Goal: Task Accomplishment & Management: Manage account settings

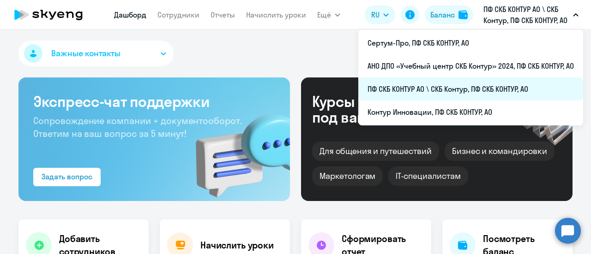
click at [404, 91] on li "ПФ СКБ КОНТУР АО \ СКБ Контур, ПФ СКБ КОНТУР, АО" at bounding box center [470, 89] width 225 height 23
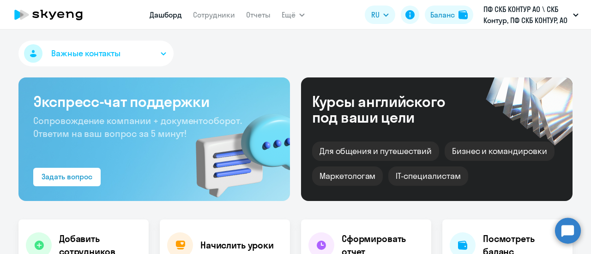
select select "30"
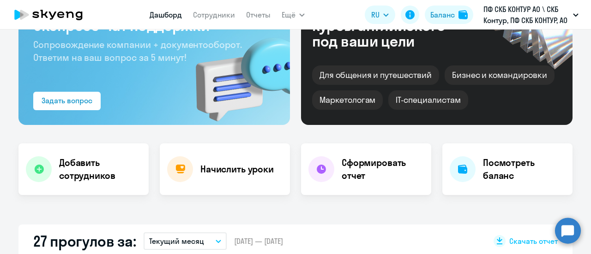
scroll to position [46, 0]
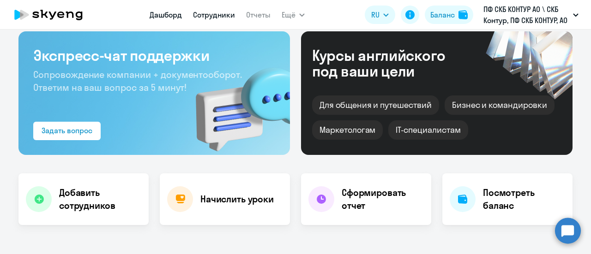
click at [223, 15] on link "Сотрудники" at bounding box center [214, 14] width 42 height 9
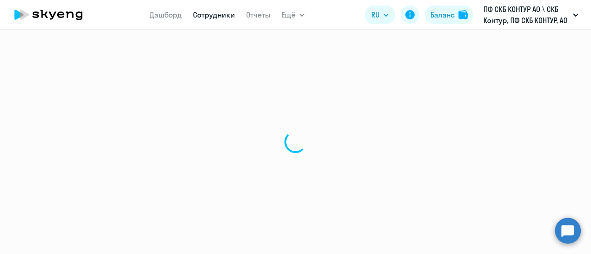
select select "30"
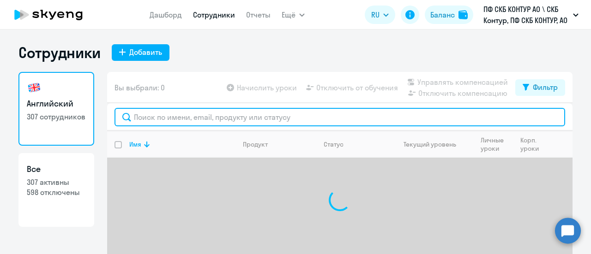
click at [175, 119] on input "text" at bounding box center [340, 117] width 451 height 18
paste input "41389"
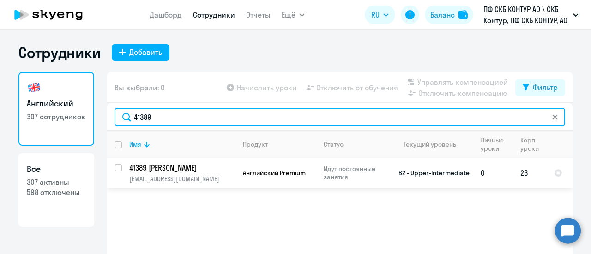
type input "41389"
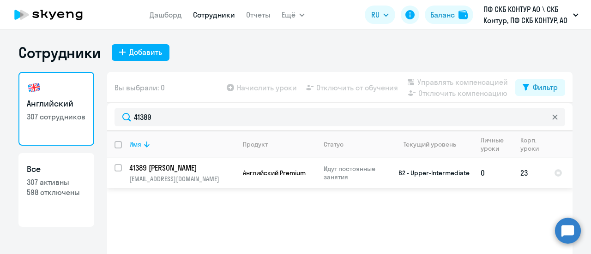
click at [122, 169] on td "41389 Кувалдина Оксана Сергеевна oxqart@yandex.ru" at bounding box center [179, 173] width 114 height 30
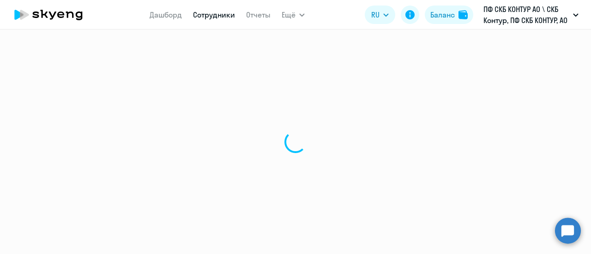
select select "english"
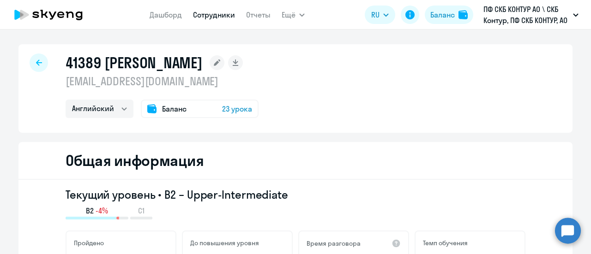
scroll to position [46, 0]
select select "30"
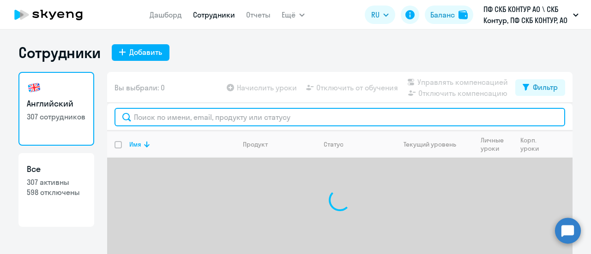
click at [173, 118] on input "text" at bounding box center [340, 117] width 451 height 18
paste input "41389"
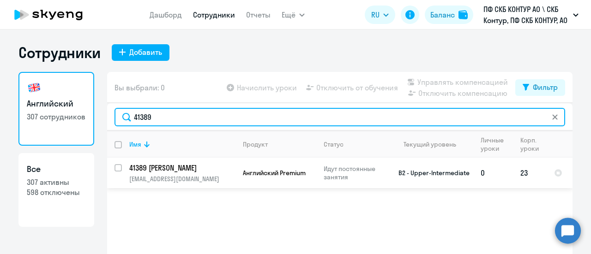
type input "41389"
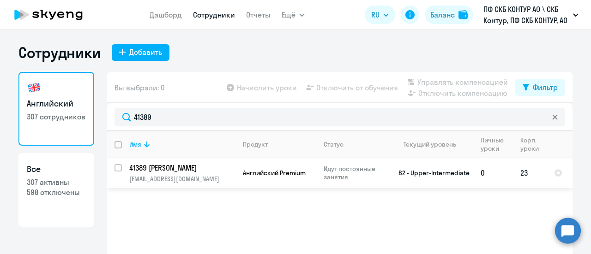
click at [117, 167] on input "select row 4949761" at bounding box center [124, 173] width 18 height 18
checkbox input "true"
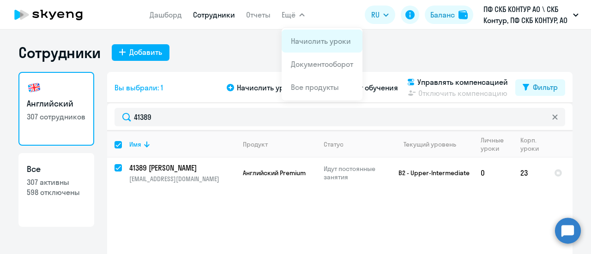
click at [308, 42] on link "Начислить уроки" at bounding box center [321, 40] width 60 height 9
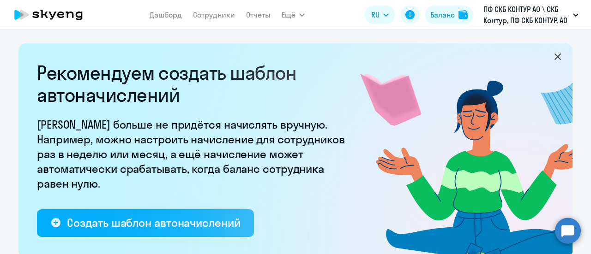
select select "10"
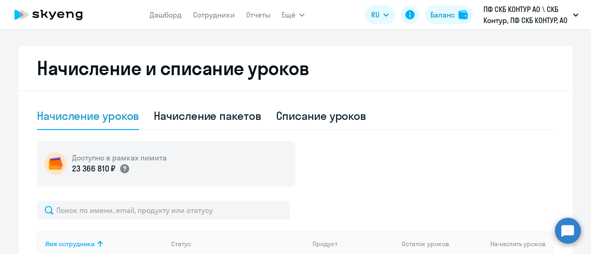
scroll to position [323, 0]
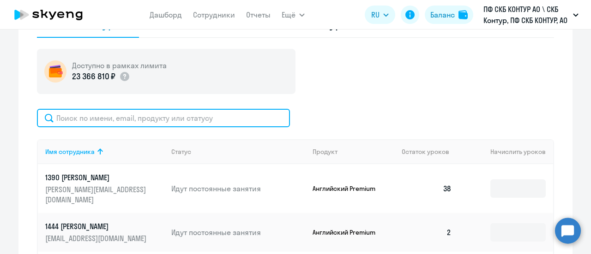
click at [127, 111] on input "text" at bounding box center [163, 118] width 253 height 18
paste input "41389"
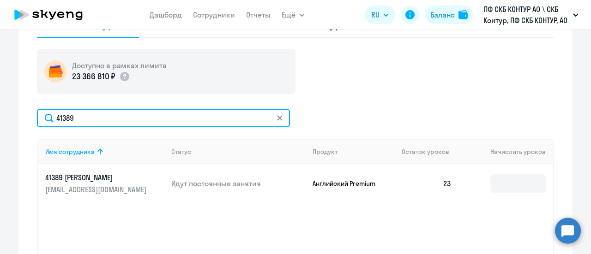
type input "41389"
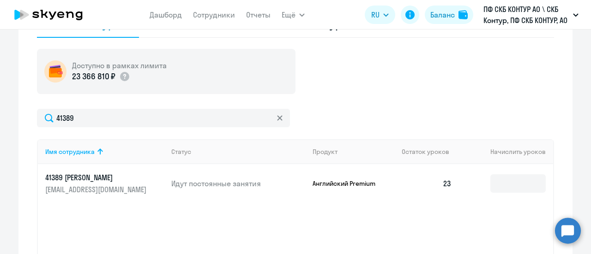
click at [125, 181] on p "41389 Кувалдина Оксана Сергеевна" at bounding box center [96, 178] width 103 height 10
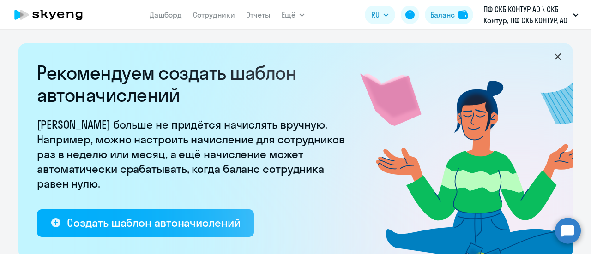
select select "english"
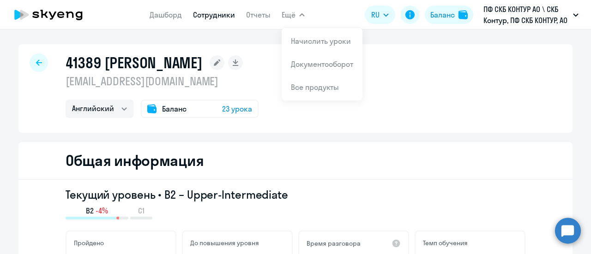
click at [36, 64] on icon at bounding box center [39, 63] width 6 height 6
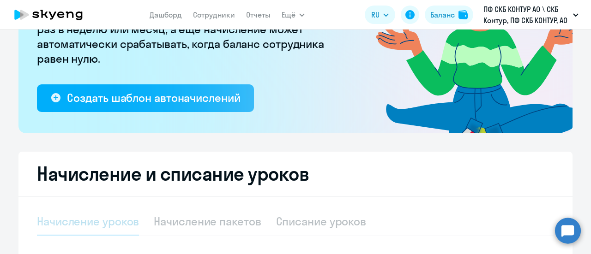
scroll to position [185, 0]
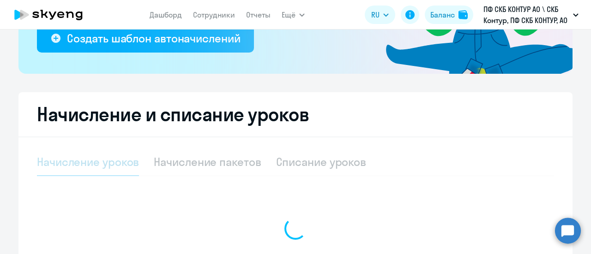
select select "10"
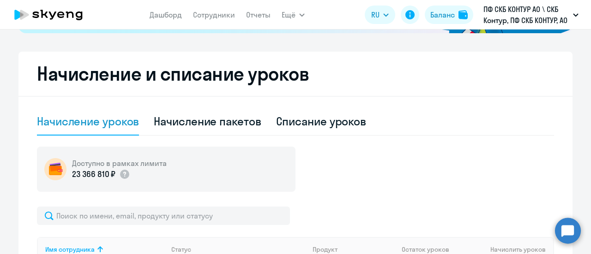
scroll to position [277, 0]
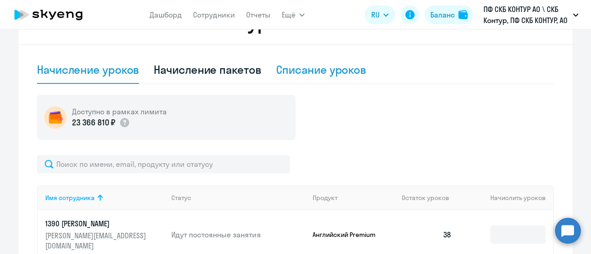
click at [312, 68] on div "Списание уроков" at bounding box center [321, 69] width 91 height 15
select select "10"
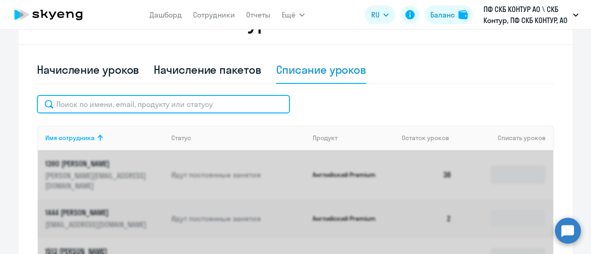
click at [124, 107] on input "text" at bounding box center [163, 104] width 253 height 18
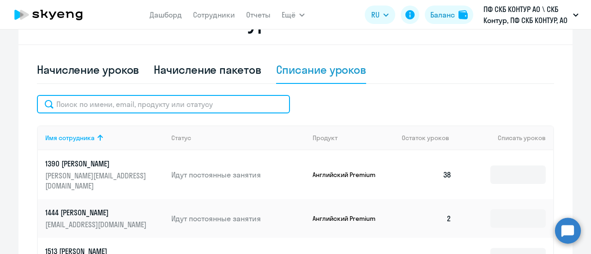
paste input "41389"
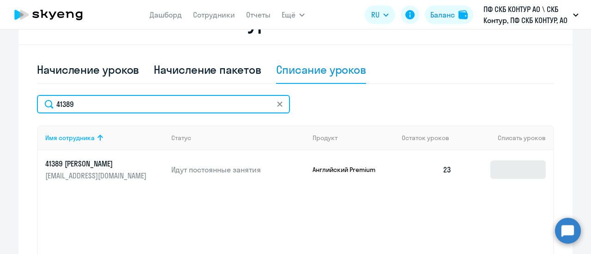
type input "41389"
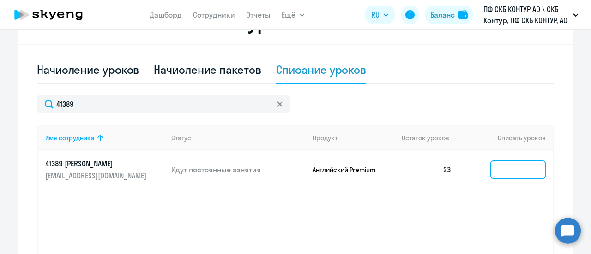
click at [502, 162] on input at bounding box center [517, 170] width 55 height 18
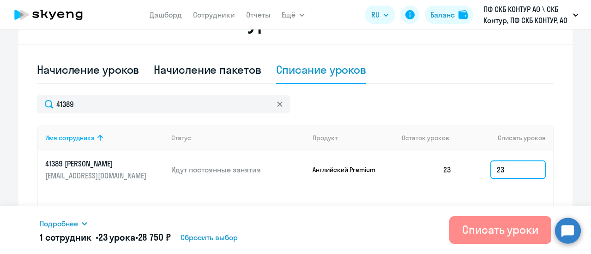
type input "23"
click at [496, 230] on div "Списать уроки" at bounding box center [500, 230] width 76 height 15
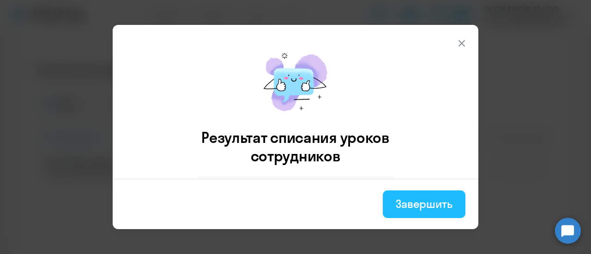
click at [435, 209] on div "Завершить" at bounding box center [424, 204] width 57 height 15
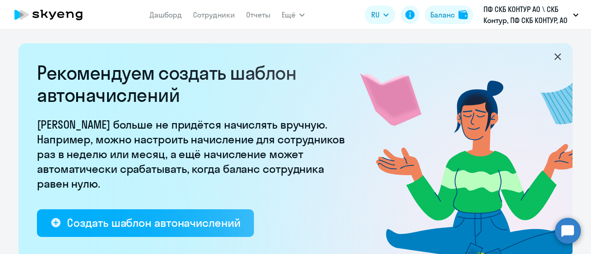
select select "10"
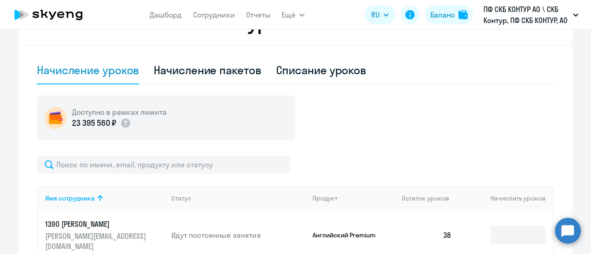
scroll to position [277, 0]
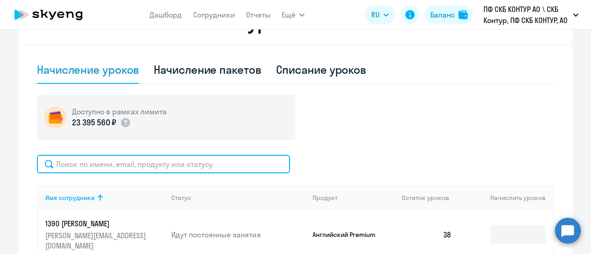
click at [74, 162] on input "text" at bounding box center [163, 164] width 253 height 18
paste input "43642"
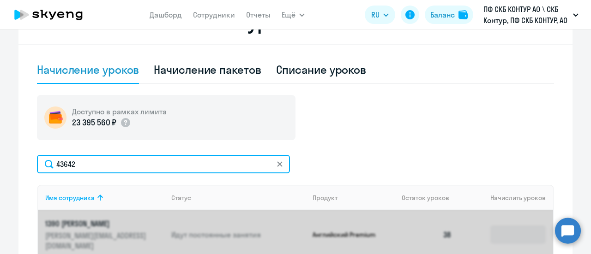
type input "43642"
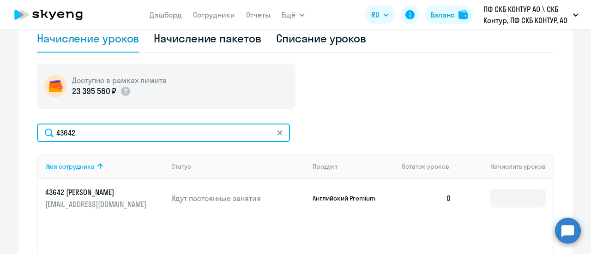
scroll to position [323, 0]
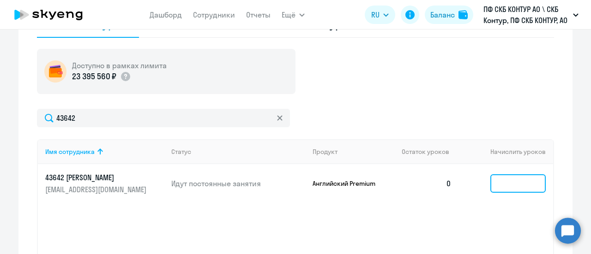
click at [512, 180] on input at bounding box center [517, 184] width 55 height 18
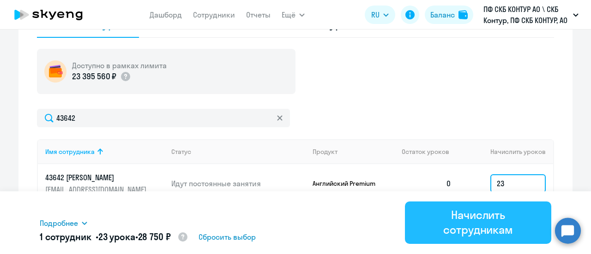
type input "23"
click at [487, 218] on div "Начислить сотрудникам" at bounding box center [478, 223] width 121 height 30
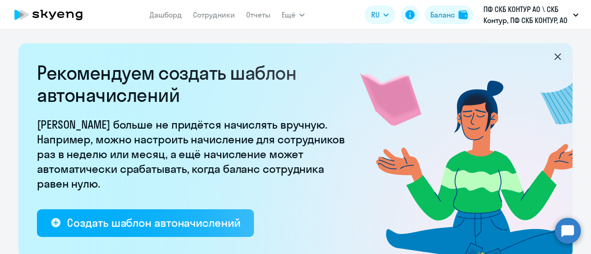
select select "10"
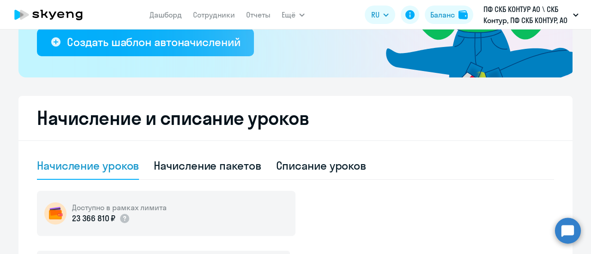
scroll to position [231, 0]
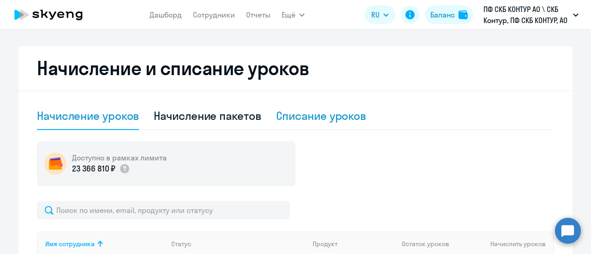
click at [325, 118] on div "Списание уроков" at bounding box center [321, 116] width 91 height 15
select select "10"
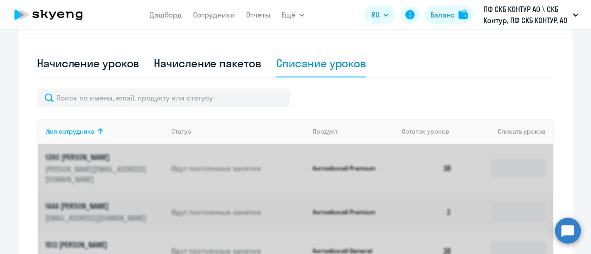
scroll to position [323, 0]
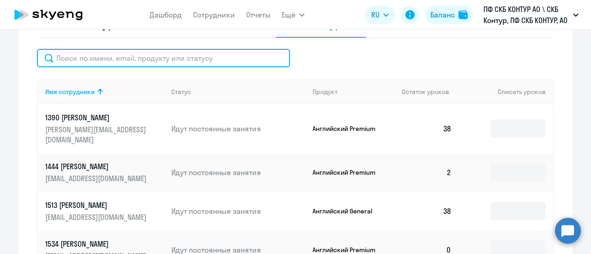
click at [129, 59] on input "text" at bounding box center [163, 58] width 253 height 18
click at [171, 55] on input "text" at bounding box center [163, 58] width 253 height 18
paste input "35977"
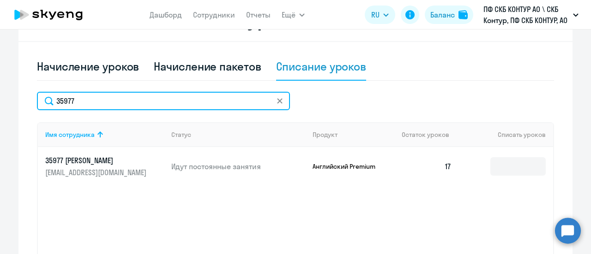
scroll to position [231, 0]
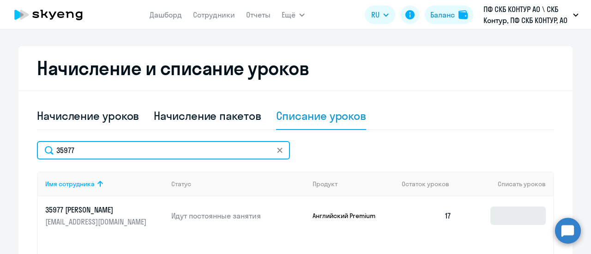
type input "35977"
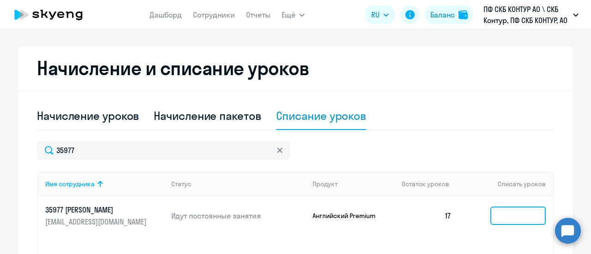
click at [509, 216] on input at bounding box center [517, 216] width 55 height 18
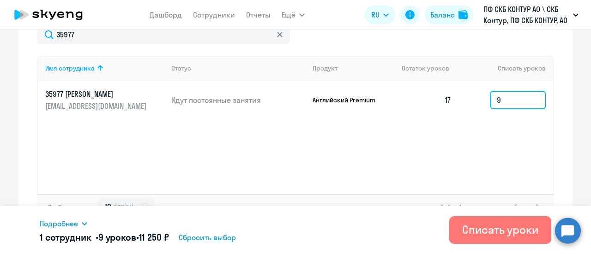
scroll to position [364, 0]
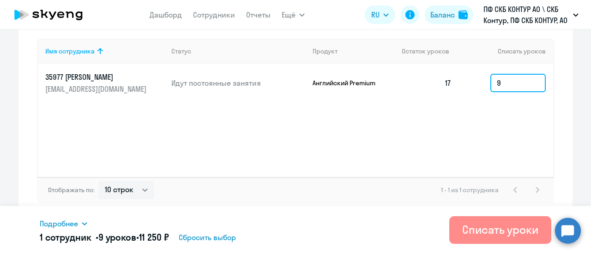
type input "9"
click at [481, 235] on div "Списать уроки" at bounding box center [500, 230] width 76 height 15
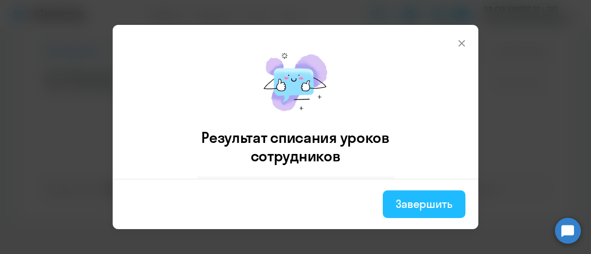
click at [416, 210] on div "Завершить" at bounding box center [424, 204] width 57 height 15
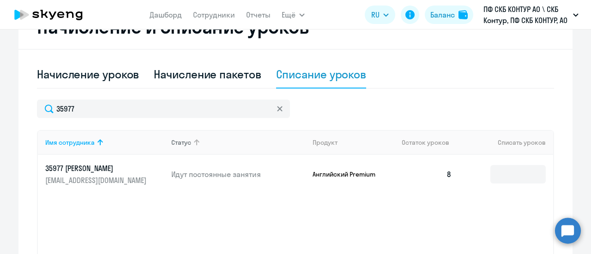
scroll to position [272, 0]
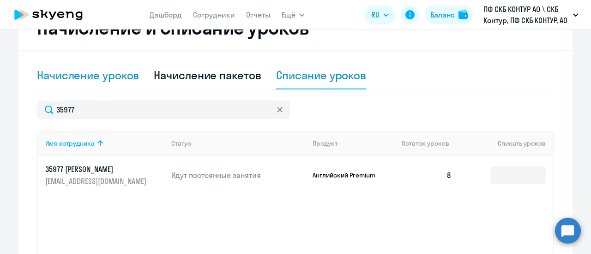
click at [109, 79] on div "Начисление уроков" at bounding box center [88, 75] width 102 height 15
select select "10"
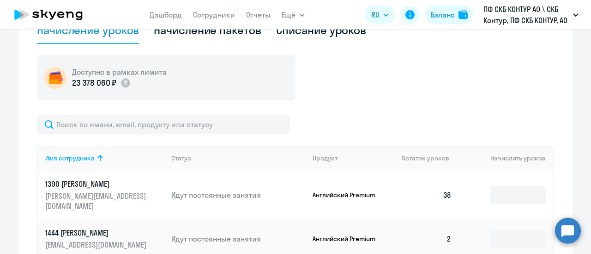
scroll to position [318, 0]
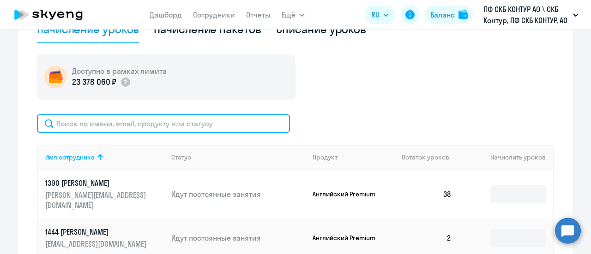
click at [80, 126] on input "text" at bounding box center [163, 124] width 253 height 18
paste input "61426"
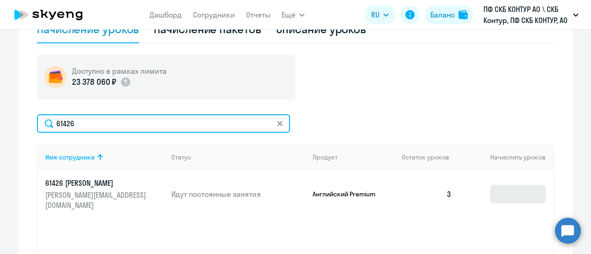
type input "61426"
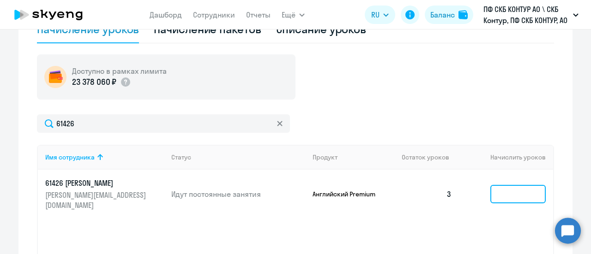
click at [503, 190] on input at bounding box center [517, 194] width 55 height 18
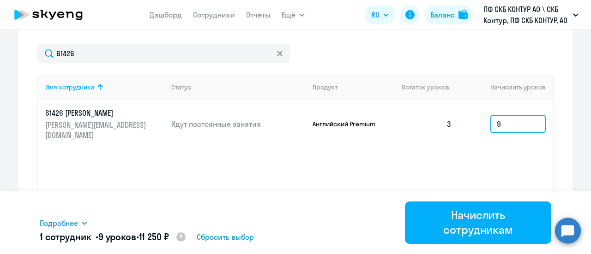
scroll to position [410, 0]
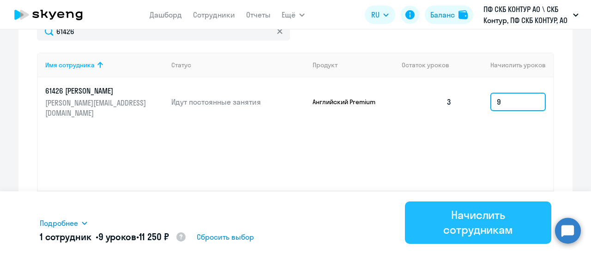
type input "9"
click at [497, 226] on div "Начислить сотрудникам" at bounding box center [478, 223] width 121 height 30
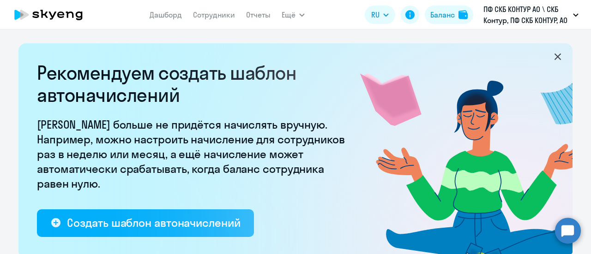
select select "10"
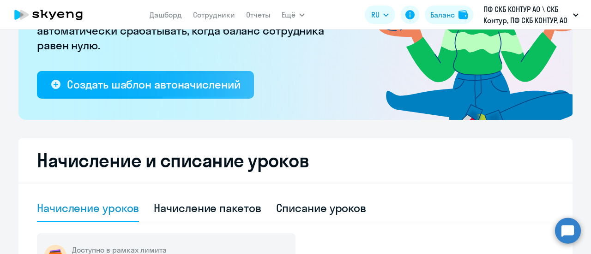
scroll to position [231, 0]
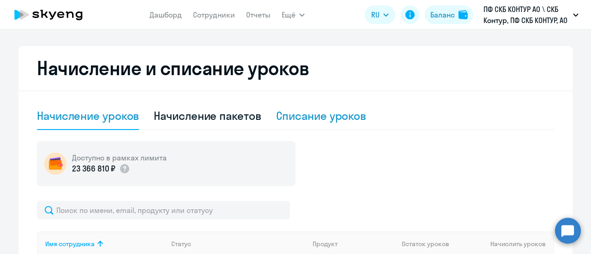
click at [296, 119] on div "Списание уроков" at bounding box center [321, 116] width 91 height 15
select select "10"
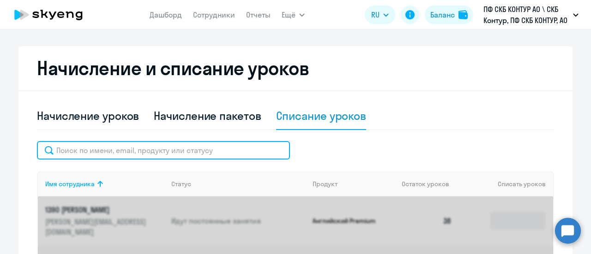
click at [141, 151] on input "text" at bounding box center [163, 150] width 253 height 18
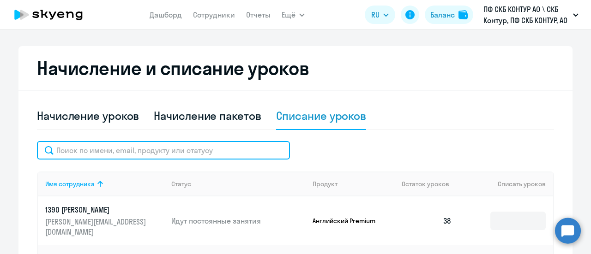
paste input "23757"
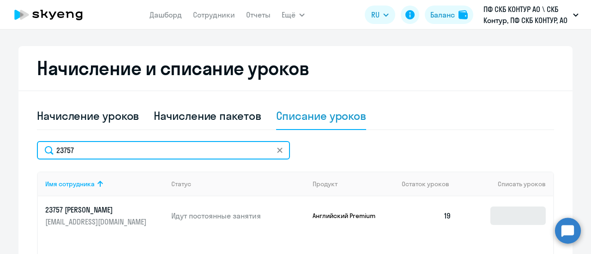
type input "23757"
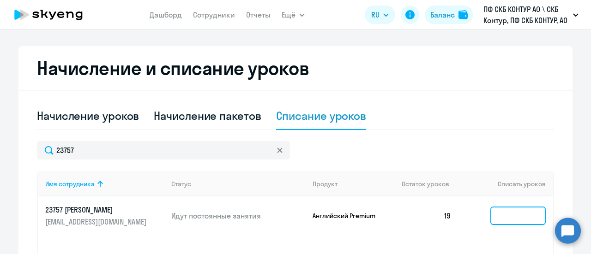
click at [503, 213] on input at bounding box center [517, 216] width 55 height 18
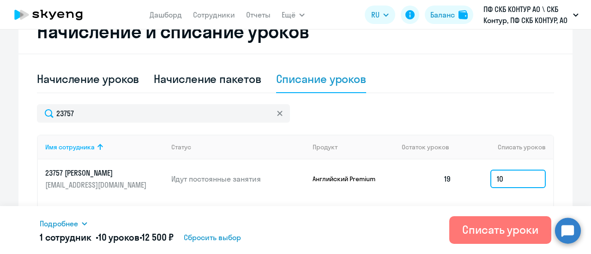
scroll to position [364, 0]
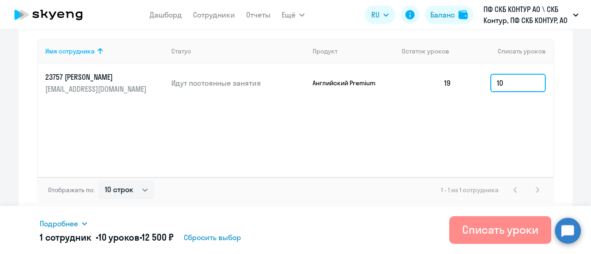
type input "10"
click at [490, 233] on div "Списать уроки" at bounding box center [500, 230] width 76 height 15
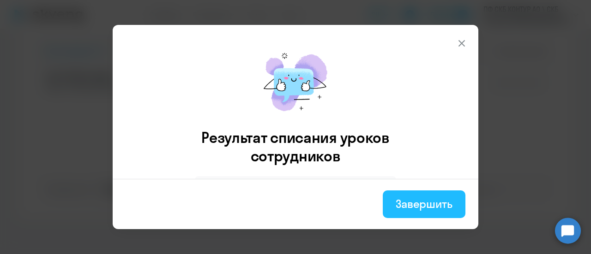
click at [452, 202] on div "Завершить" at bounding box center [424, 204] width 57 height 15
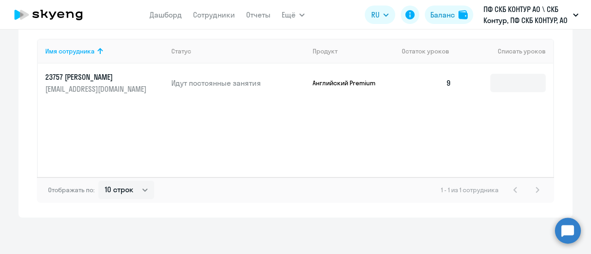
scroll to position [225, 0]
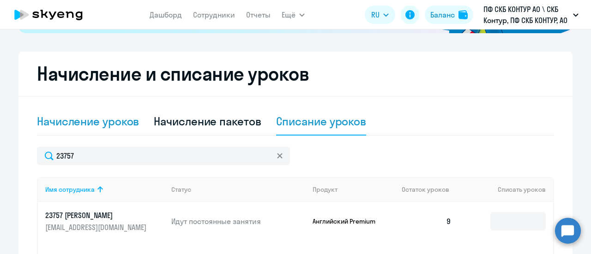
click at [91, 120] on div "Начисление уроков" at bounding box center [88, 121] width 102 height 15
select select "10"
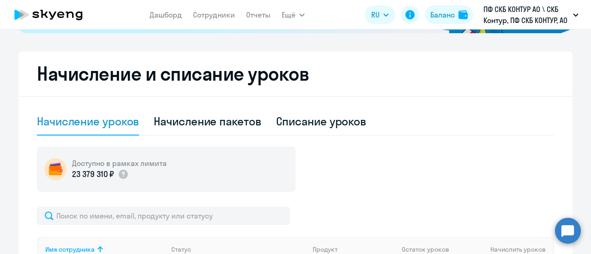
scroll to position [318, 0]
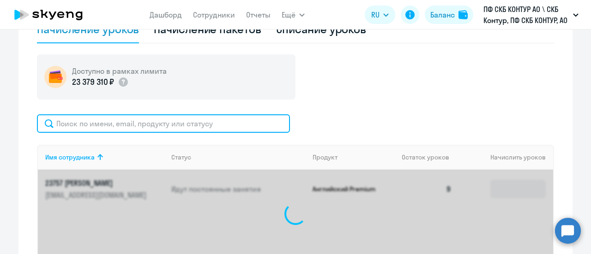
click at [127, 121] on input "text" at bounding box center [163, 124] width 253 height 18
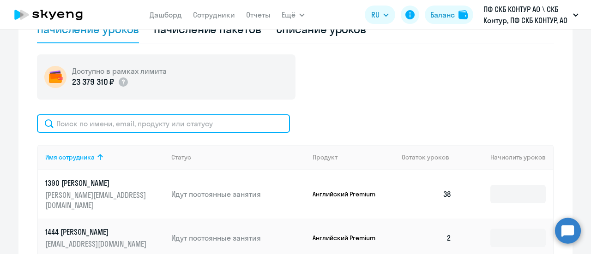
paste input "23259"
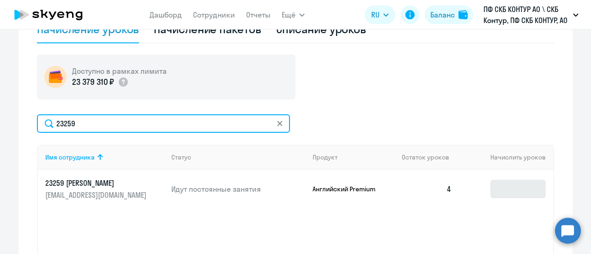
type input "23259"
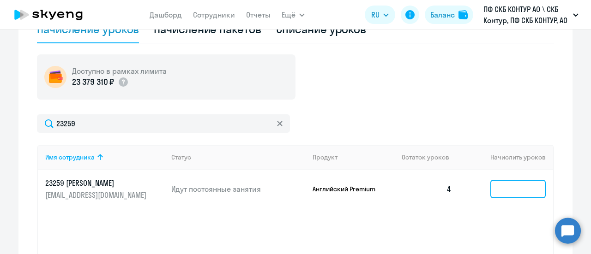
click at [523, 187] on input at bounding box center [517, 189] width 55 height 18
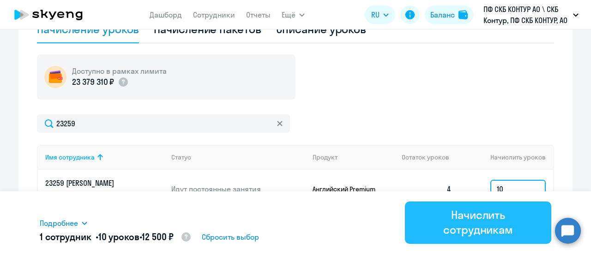
type input "10"
click at [454, 211] on div "Начислить сотрудникам" at bounding box center [478, 223] width 121 height 30
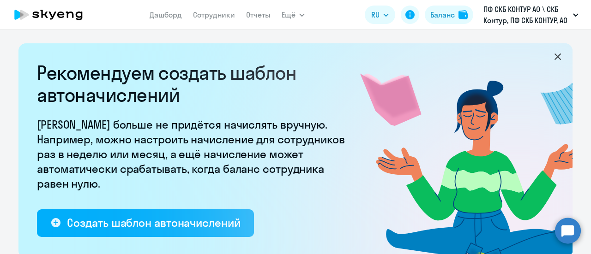
select select "10"
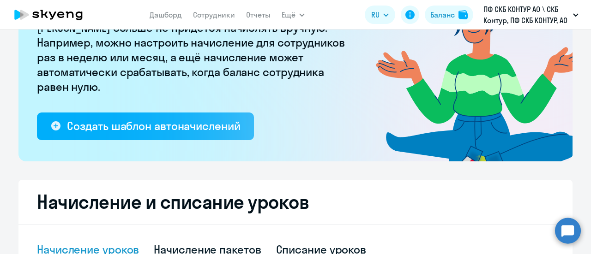
scroll to position [185, 0]
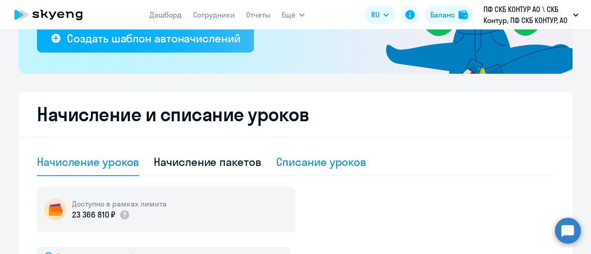
drag, startPoint x: 318, startPoint y: 163, endPoint x: 303, endPoint y: 163, distance: 15.2
click at [318, 163] on div "Списание уроков" at bounding box center [321, 162] width 91 height 15
select select "10"
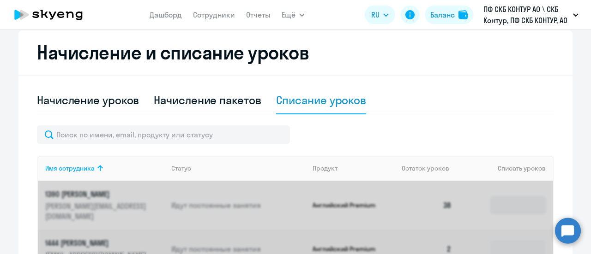
scroll to position [323, 0]
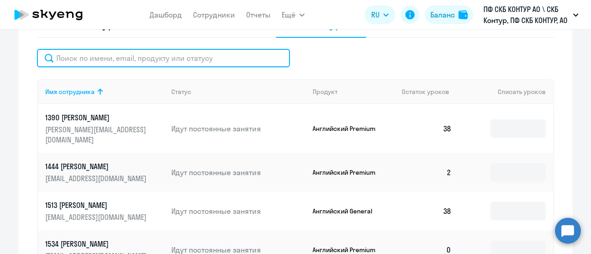
click at [95, 60] on input "text" at bounding box center [163, 58] width 253 height 18
paste input "45932"
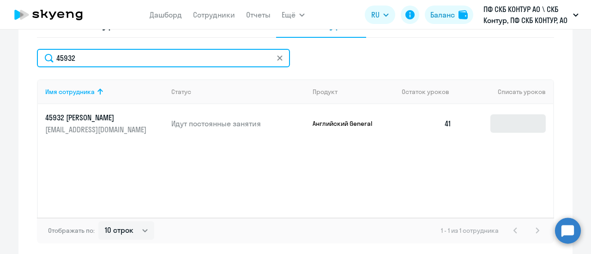
type input "45932"
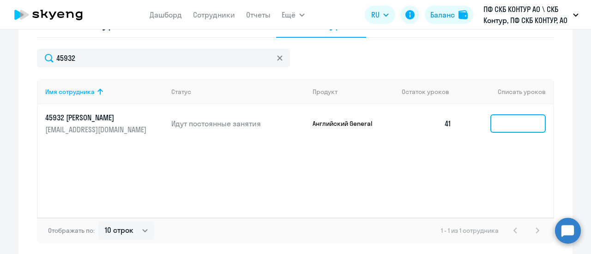
click at [505, 124] on input at bounding box center [517, 124] width 55 height 18
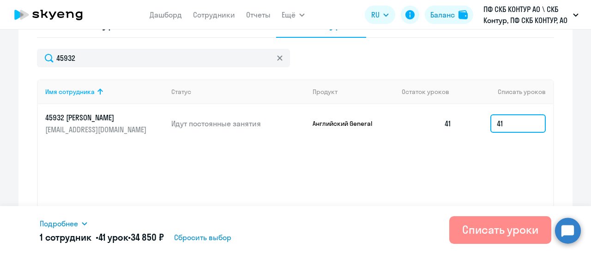
type input "41"
click at [514, 233] on div "Списать уроки" at bounding box center [500, 230] width 76 height 15
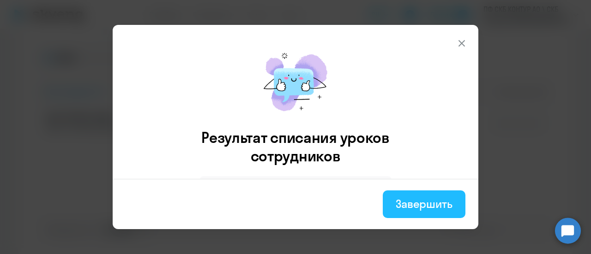
click at [414, 204] on div "Завершить" at bounding box center [424, 204] width 57 height 15
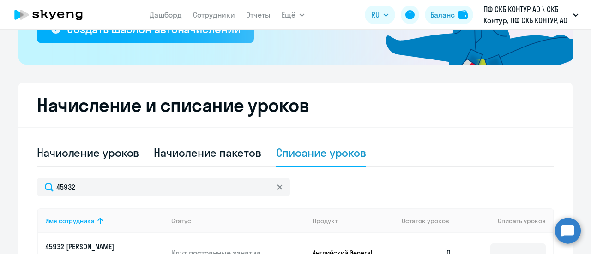
scroll to position [185, 0]
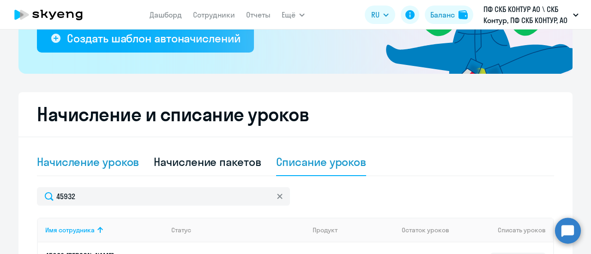
click at [101, 162] on div "Начисление уроков" at bounding box center [88, 162] width 102 height 15
select select "10"
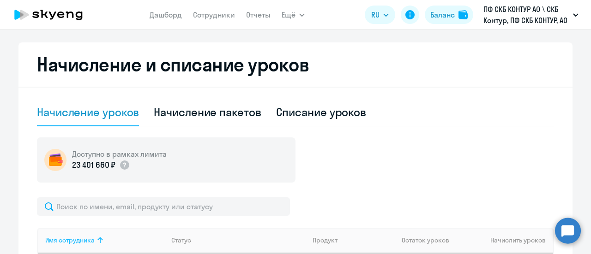
scroll to position [277, 0]
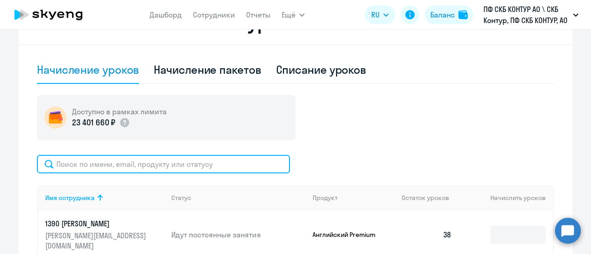
click at [96, 168] on input "text" at bounding box center [163, 164] width 253 height 18
paste input "40366"
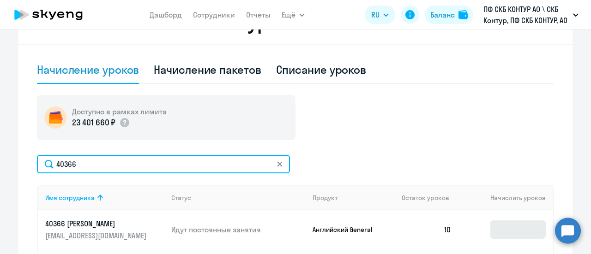
type input "40366"
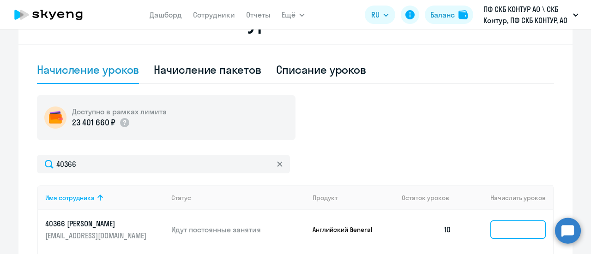
click at [506, 226] on input at bounding box center [517, 230] width 55 height 18
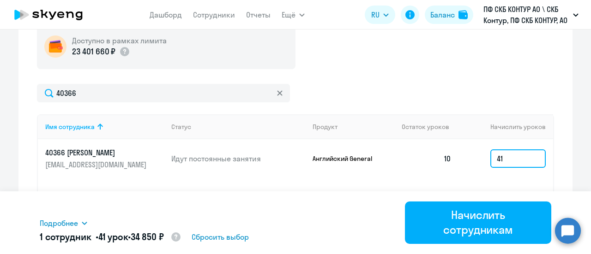
scroll to position [369, 0]
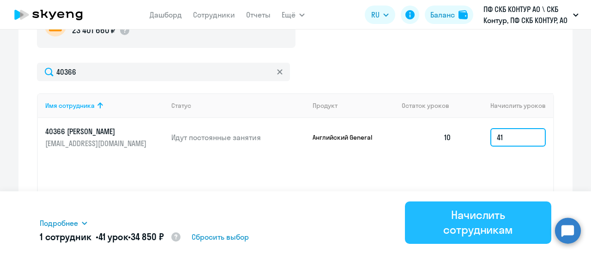
type input "41"
click at [494, 219] on div "Начислить сотрудникам" at bounding box center [478, 223] width 121 height 30
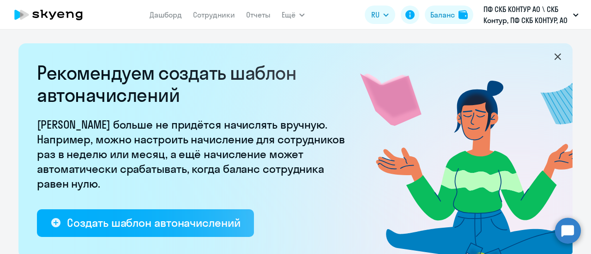
select select "10"
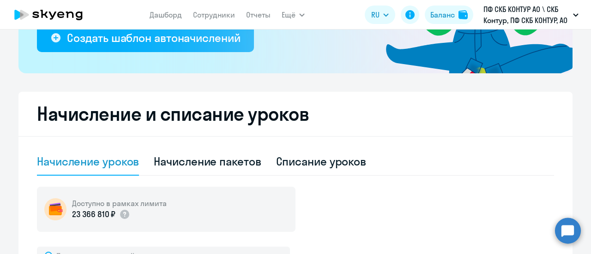
scroll to position [185, 0]
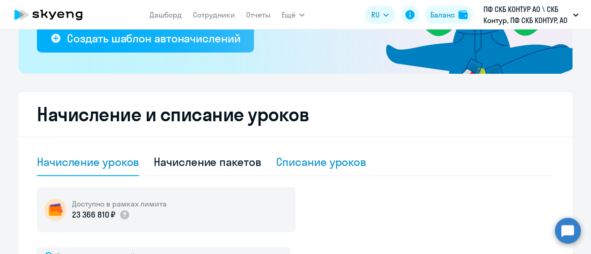
click at [315, 159] on div "Списание уроков" at bounding box center [321, 162] width 91 height 15
select select "10"
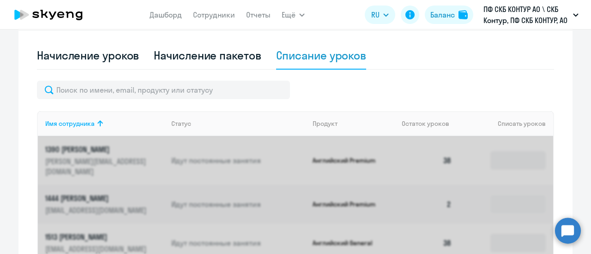
scroll to position [323, 0]
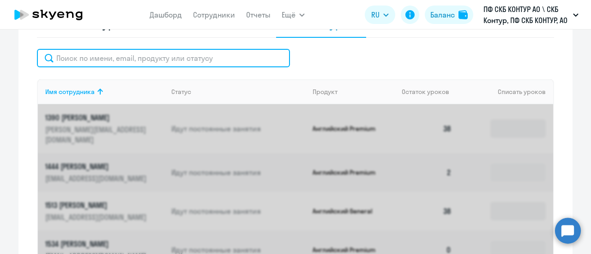
click at [77, 57] on input "text" at bounding box center [163, 58] width 253 height 18
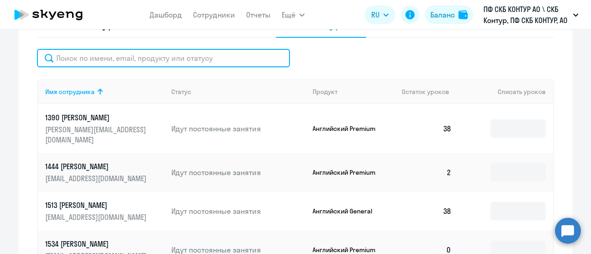
paste input "55556"
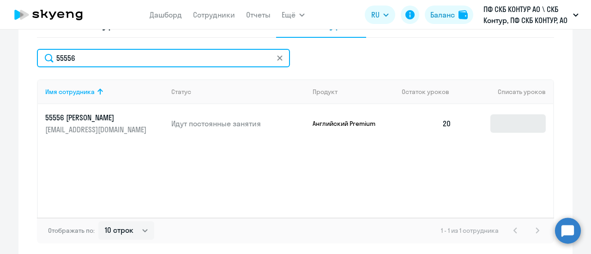
type input "55556"
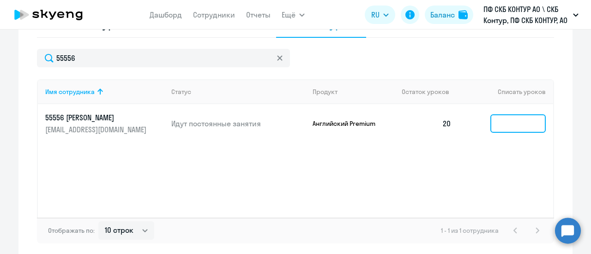
click at [493, 123] on input at bounding box center [517, 124] width 55 height 18
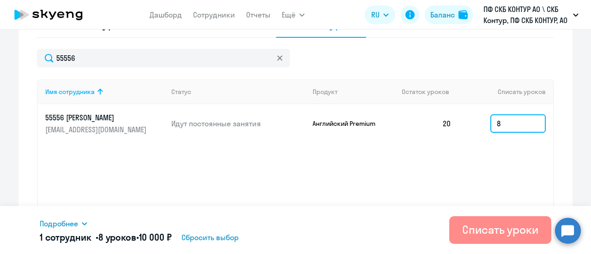
type input "8"
click at [492, 230] on div "Списать уроки" at bounding box center [500, 230] width 76 height 15
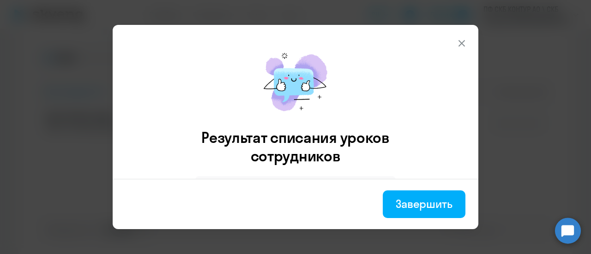
click at [422, 200] on div "Завершить" at bounding box center [424, 204] width 57 height 15
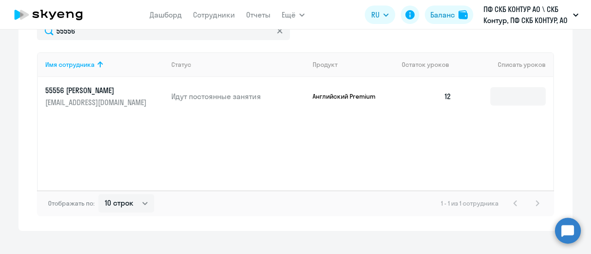
scroll to position [364, 0]
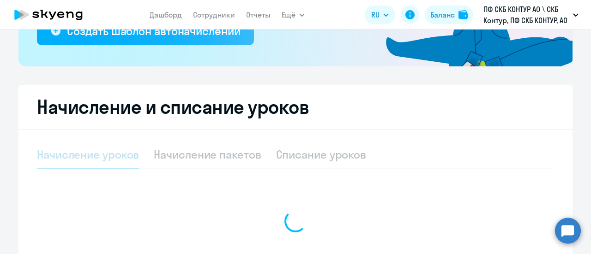
scroll to position [231, 0]
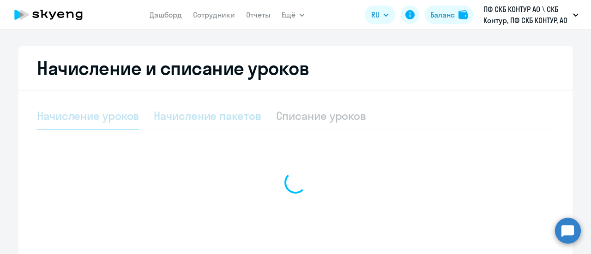
select select "10"
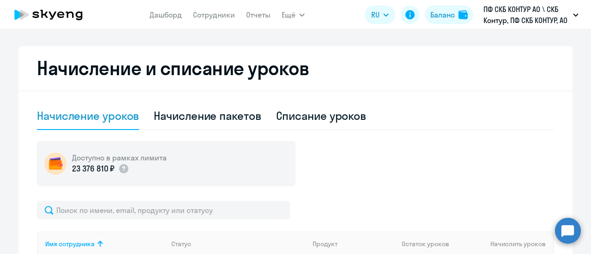
click at [95, 121] on div "Начисление уроков" at bounding box center [88, 116] width 102 height 15
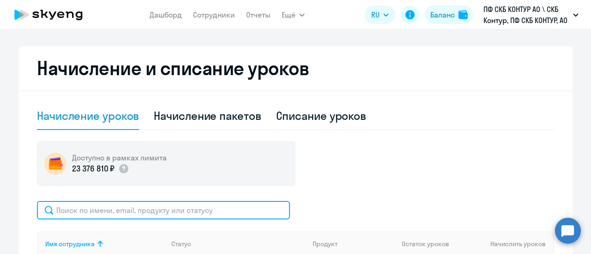
click at [80, 203] on input "text" at bounding box center [163, 210] width 253 height 18
paste input "45175"
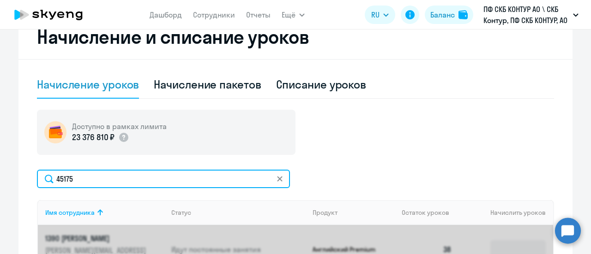
scroll to position [277, 0]
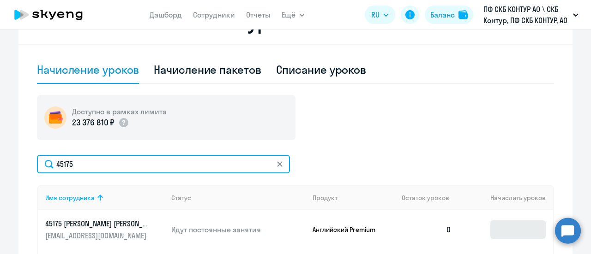
type input "45175"
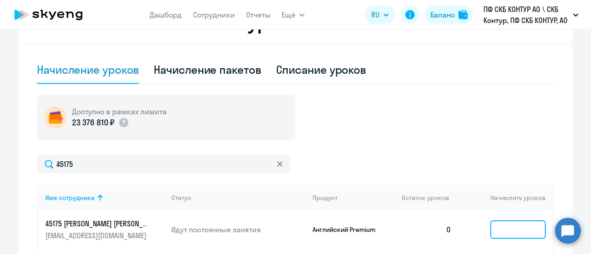
click at [495, 229] on input at bounding box center [517, 230] width 55 height 18
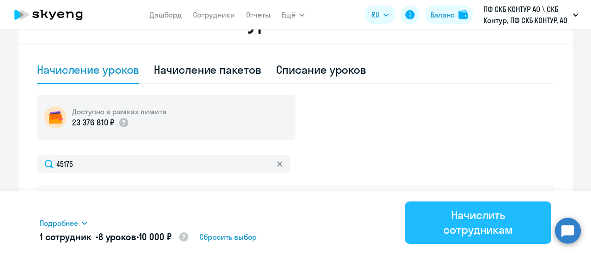
type input "8"
click at [441, 219] on div "Начислить сотрудникам" at bounding box center [478, 223] width 121 height 30
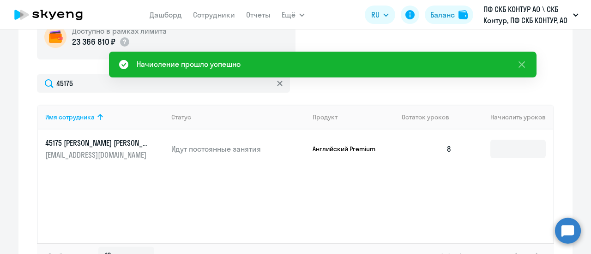
scroll to position [369, 0]
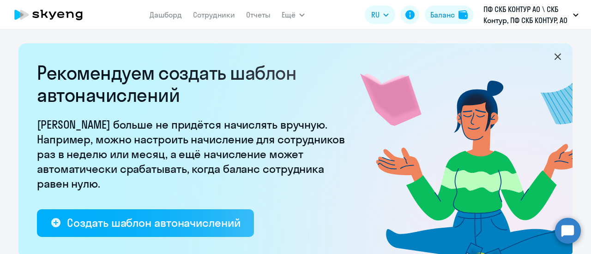
select select "10"
